Goal: Task Accomplishment & Management: Manage account settings

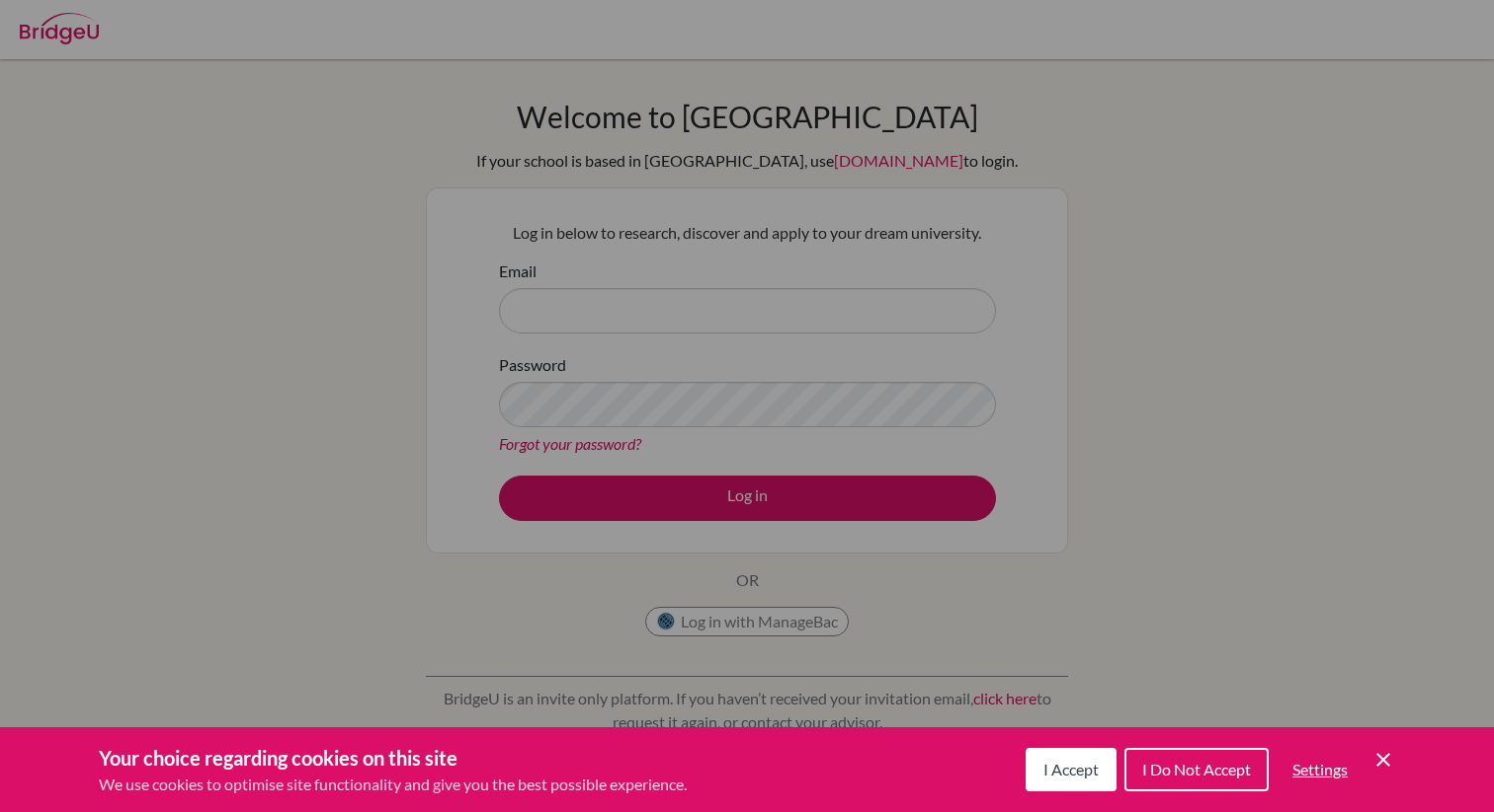
click at [1051, 786] on button "I Accept" at bounding box center [1071, 770] width 91 height 44
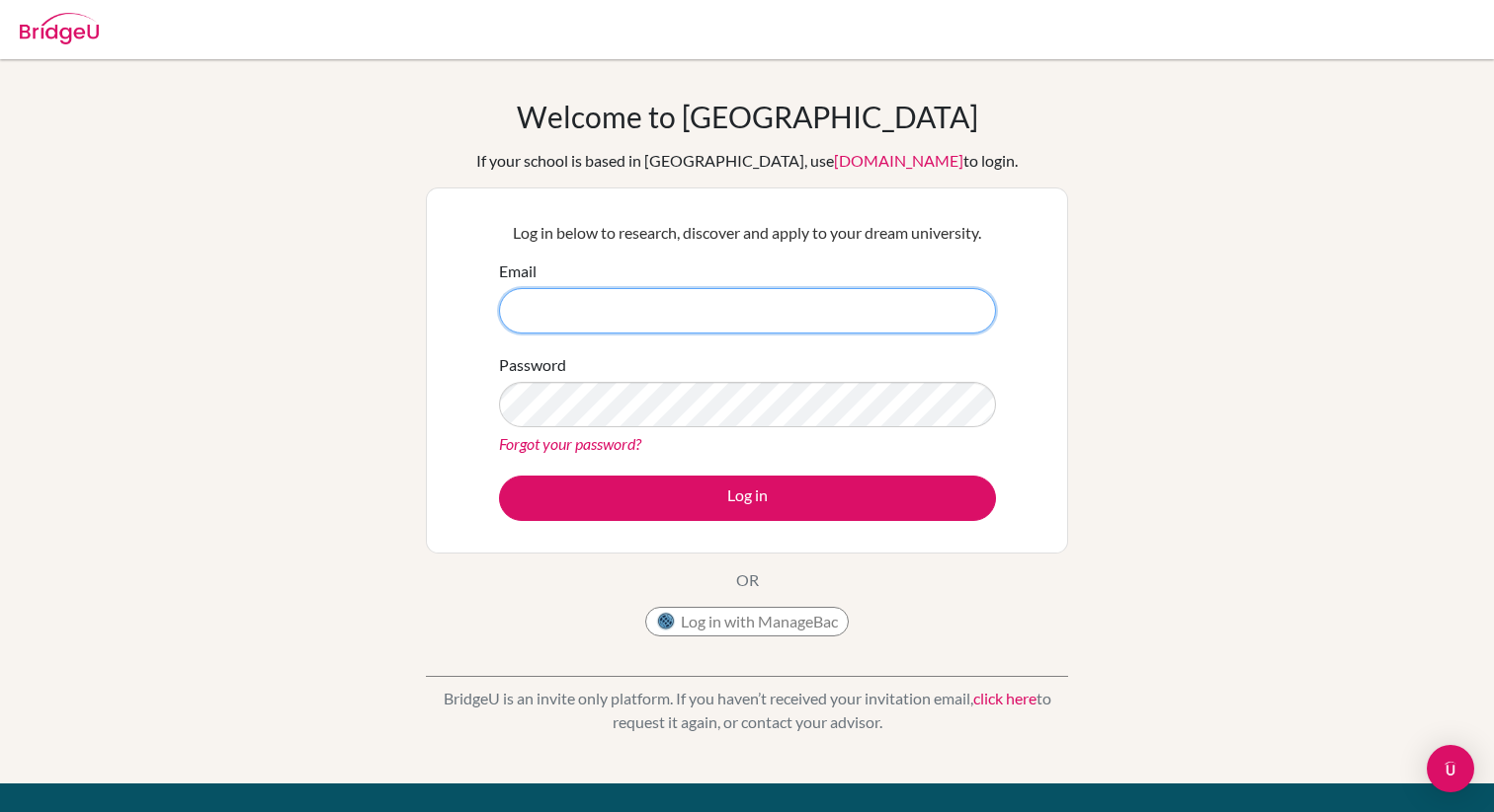
click at [641, 308] on input "Email" at bounding box center [747, 311] width 497 height 46
type input "[EMAIL_ADDRESS][DOMAIN_NAME]"
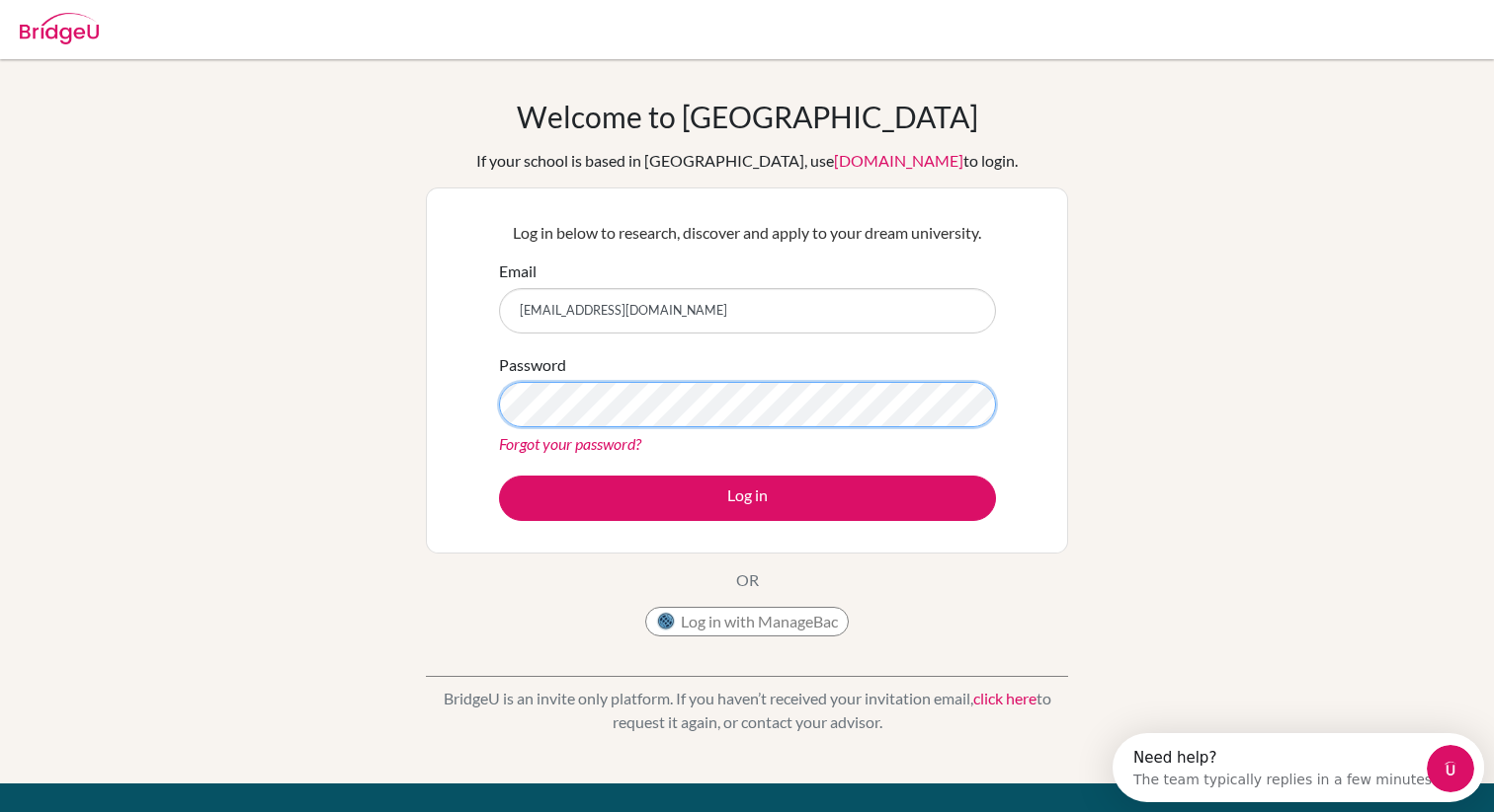
click at [499, 476] on button "Log in" at bounding box center [747, 499] width 497 height 46
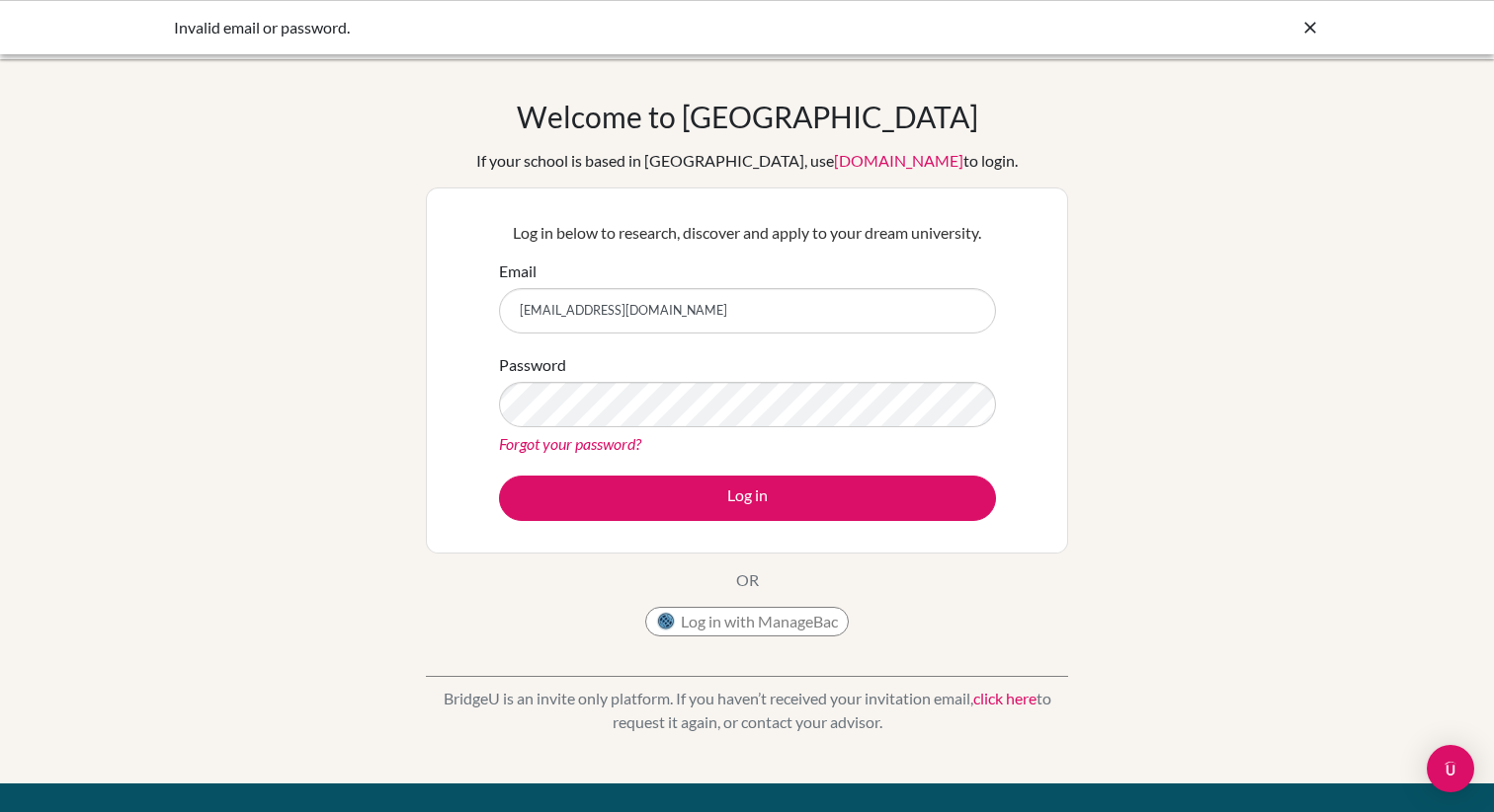
click at [589, 379] on div "Password Forgot your password?" at bounding box center [747, 405] width 497 height 103
click at [499, 476] on button "Log in" at bounding box center [747, 499] width 497 height 46
